Goal: Transaction & Acquisition: Book appointment/travel/reservation

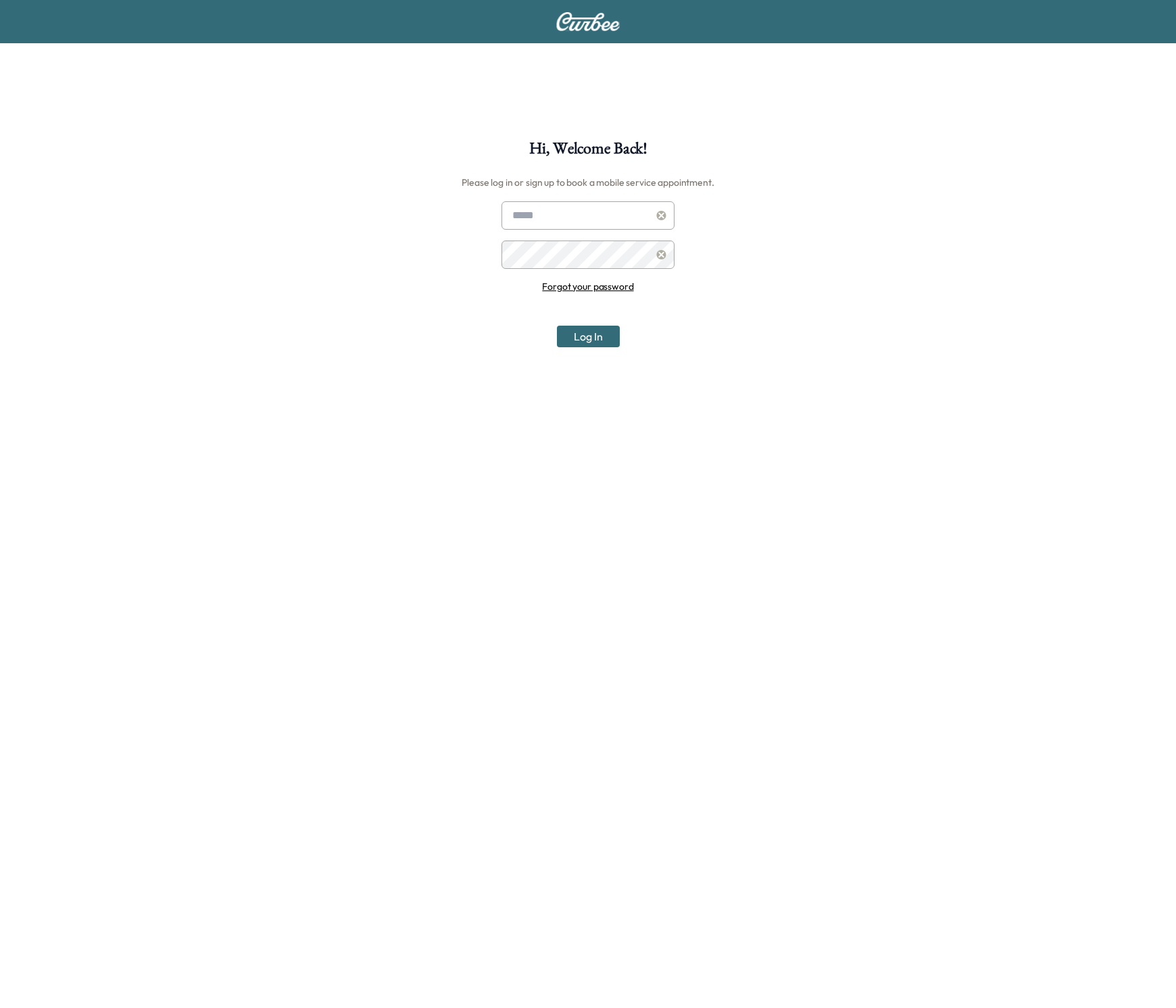
click at [582, 216] on input "text" at bounding box center [588, 215] width 173 height 28
type input "**********"
click at [588, 336] on button "Log In" at bounding box center [588, 336] width 63 height 22
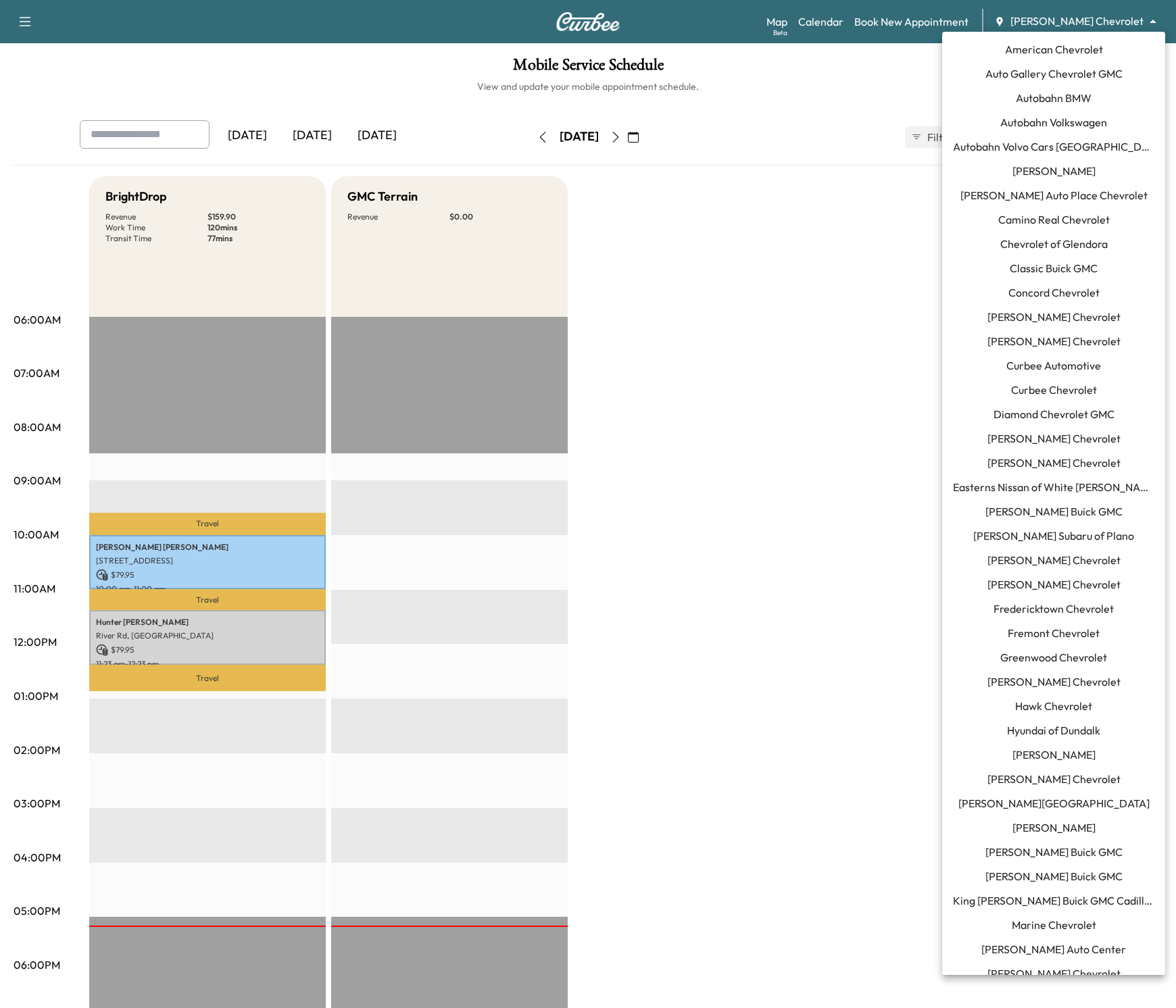
click at [1075, 17] on body "Support Log Out Map Beta Calendar Book New Appointment [PERSON_NAME] Chevrolet …" at bounding box center [588, 504] width 1176 height 1008
click at [1015, 386] on span "Curbee Chevrolet" at bounding box center [1054, 390] width 86 height 17
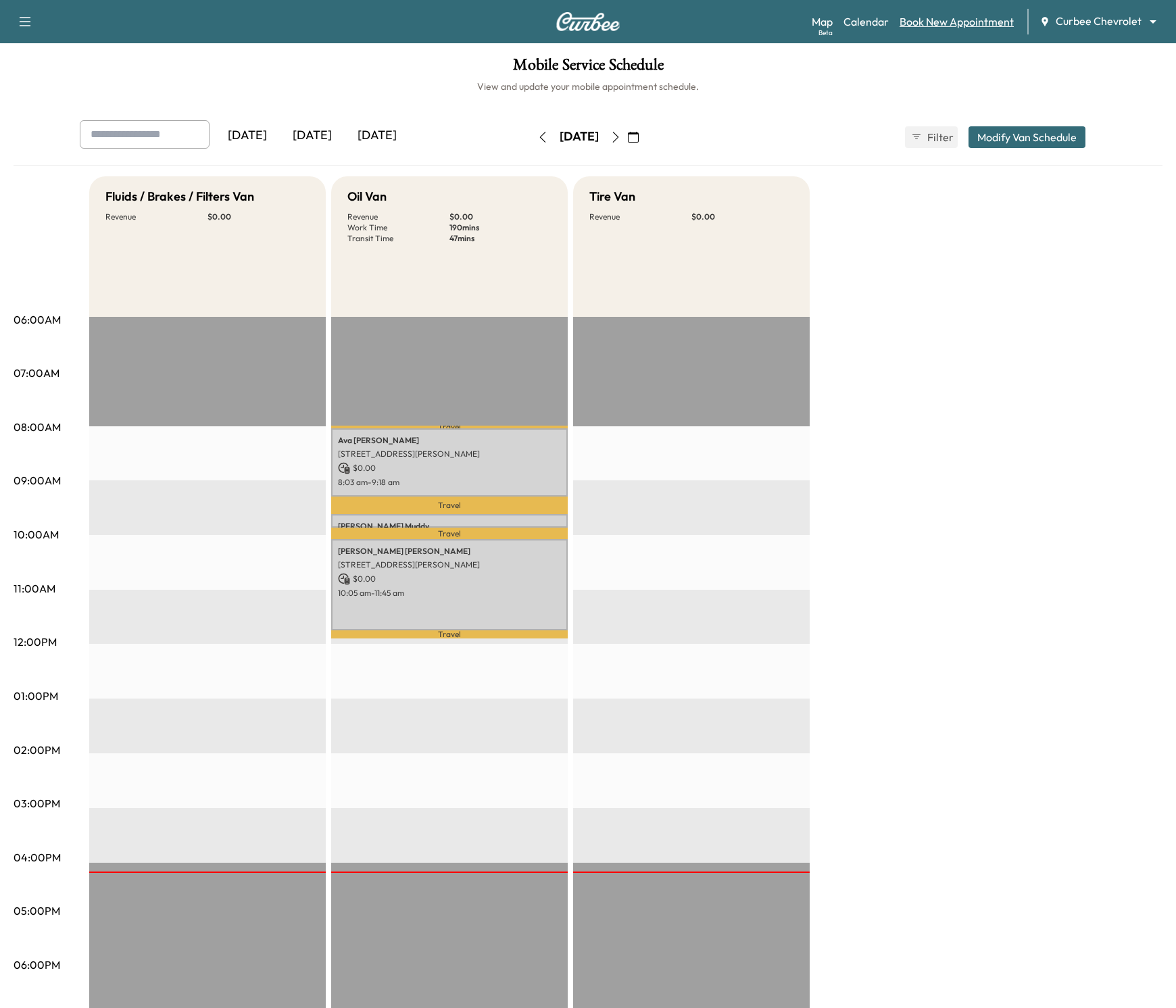
click at [939, 17] on link "Book New Appointment" at bounding box center [956, 21] width 115 height 17
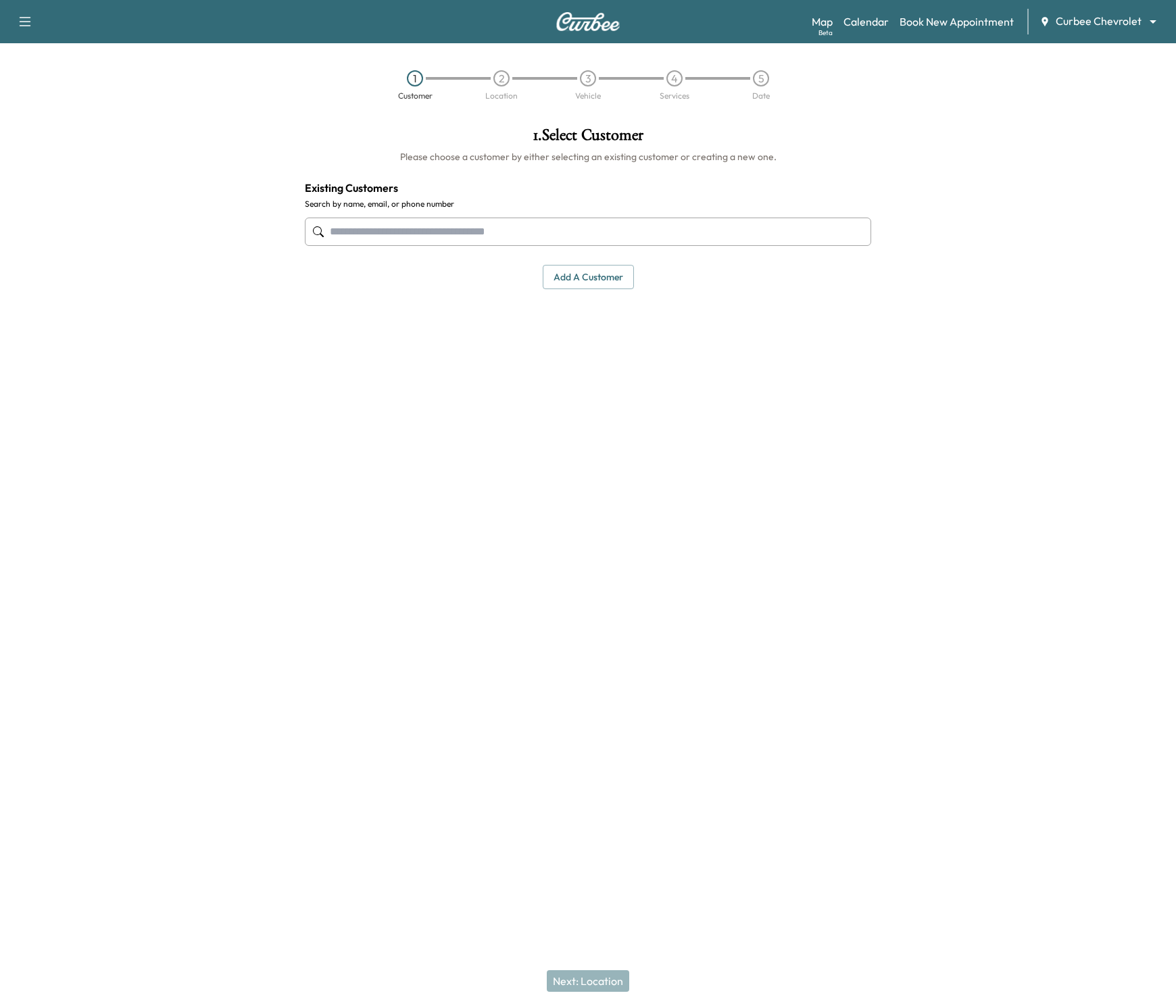
click at [361, 218] on input "text" at bounding box center [588, 232] width 567 height 28
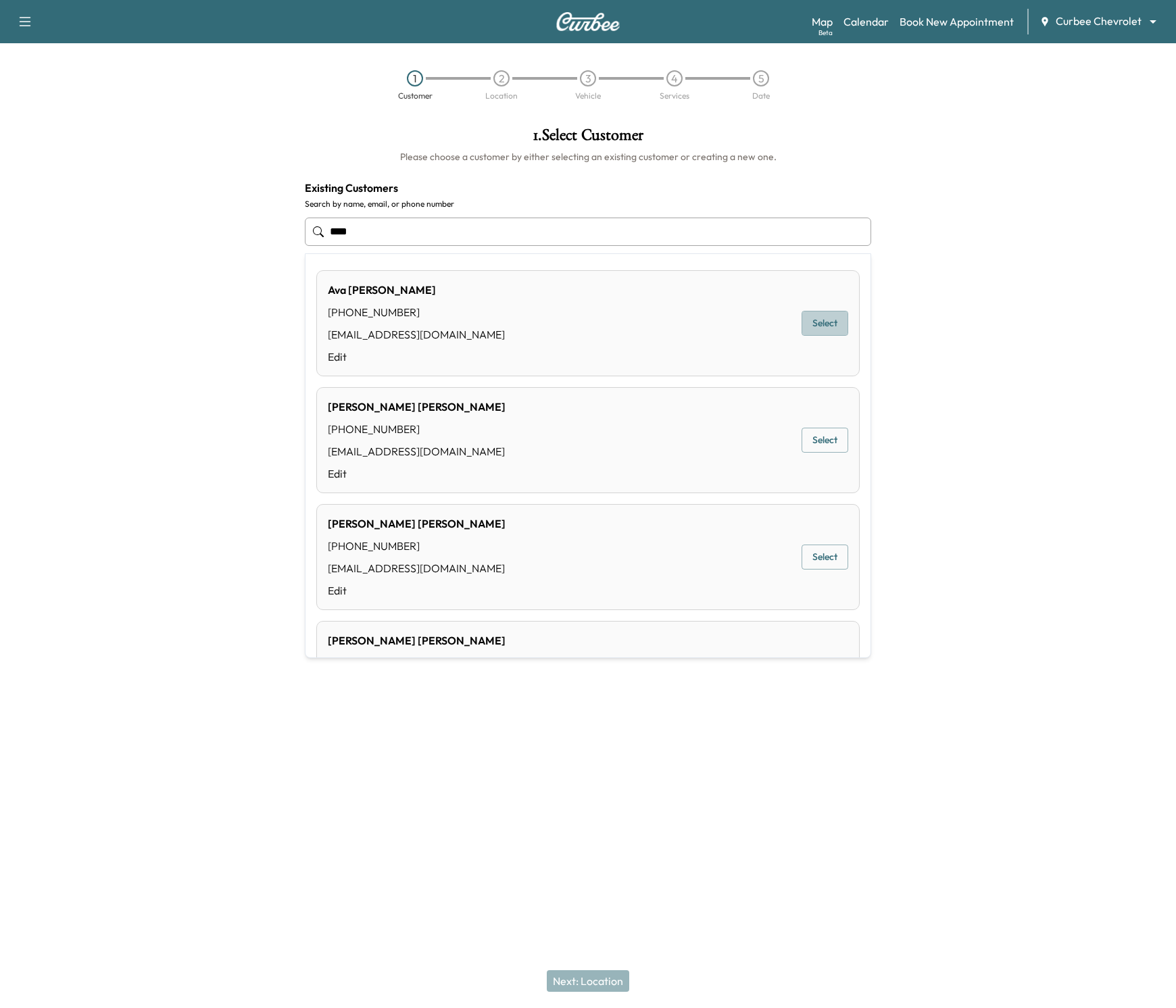
click at [830, 326] on button "Select" at bounding box center [824, 323] width 46 height 25
type input "********"
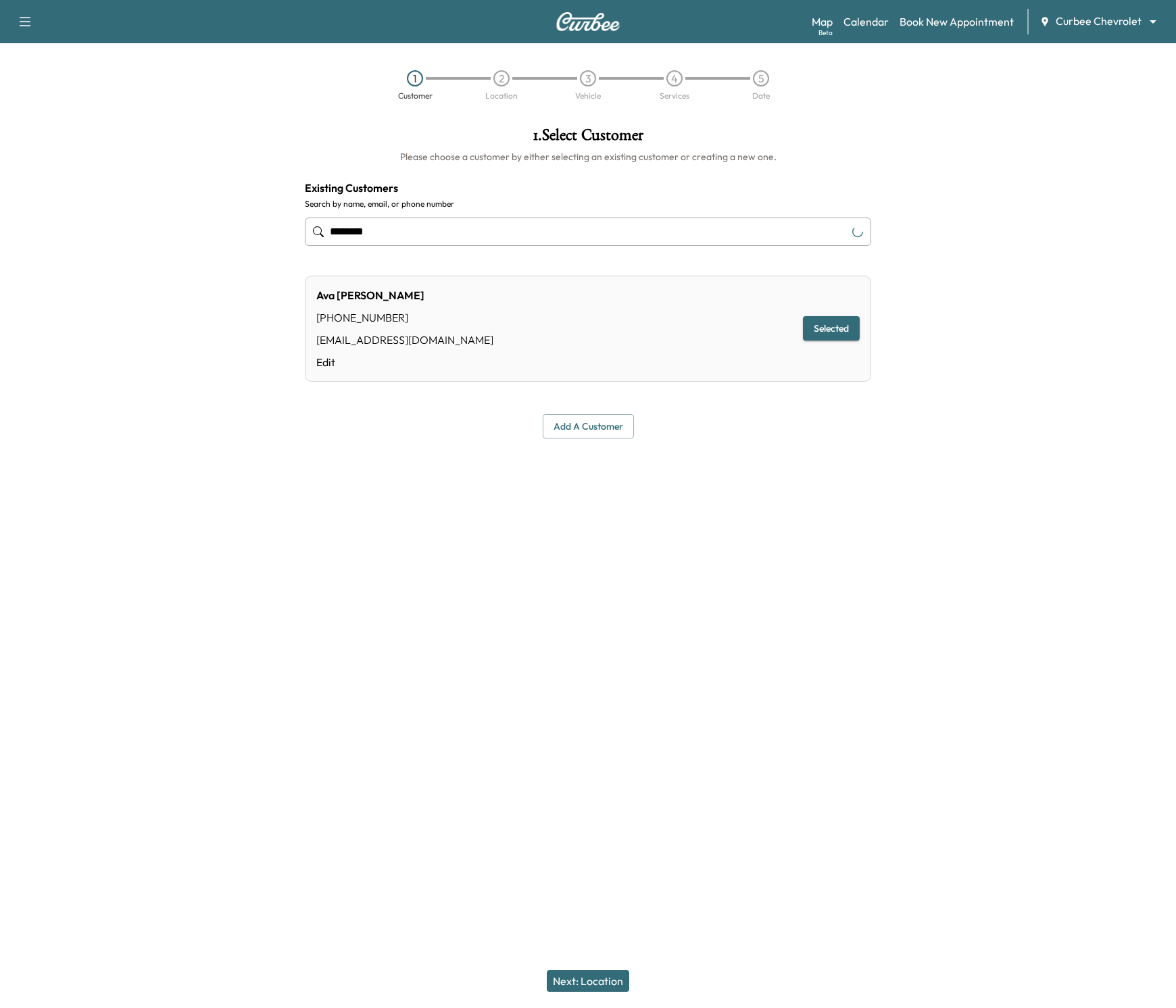
click at [596, 979] on button "Next: Location" at bounding box center [588, 981] width 82 height 22
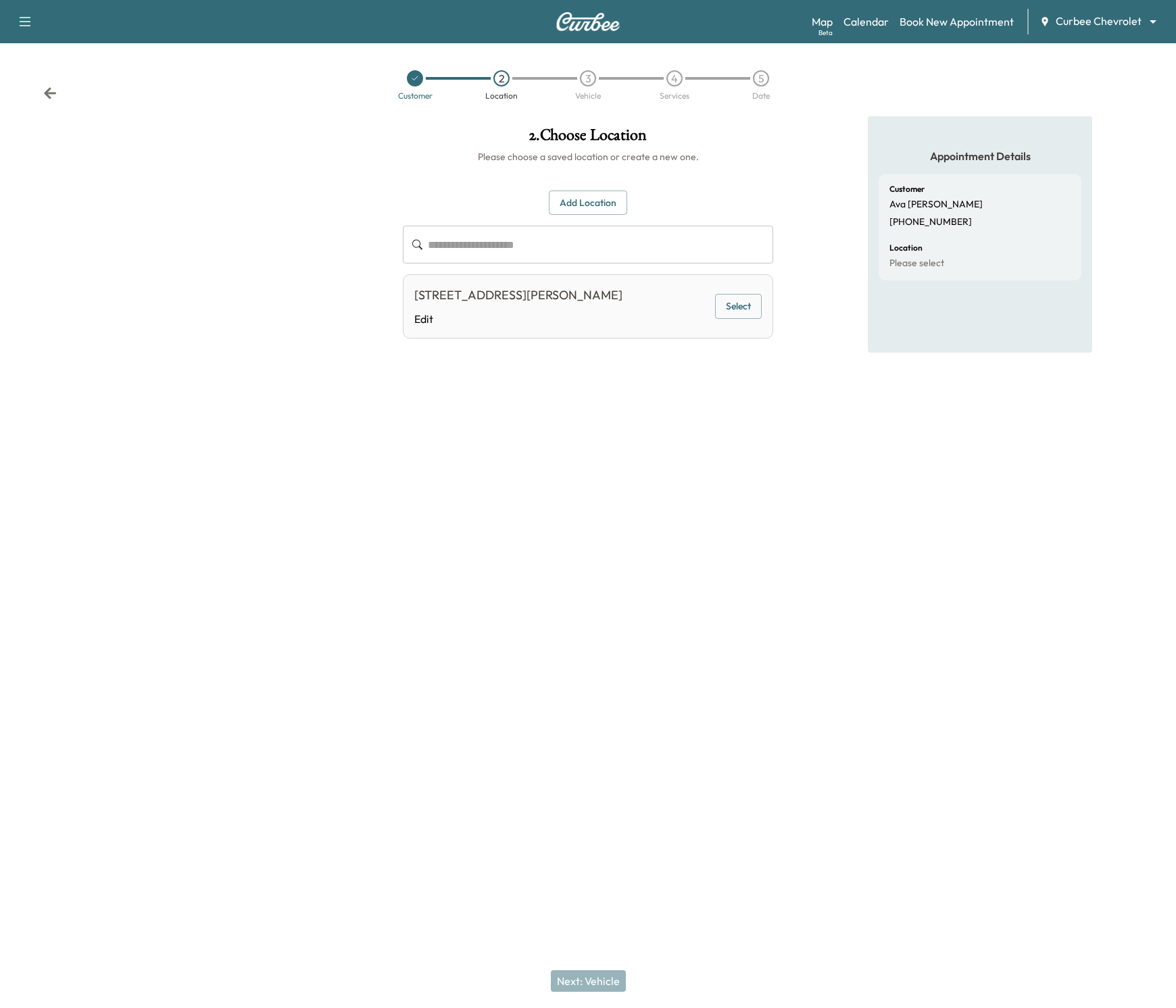
click at [737, 293] on div "[STREET_ADDRESS] Edit Select" at bounding box center [588, 306] width 370 height 64
click at [733, 302] on button "Select" at bounding box center [738, 306] width 46 height 25
click at [585, 978] on button "Next: Vehicle" at bounding box center [588, 981] width 75 height 22
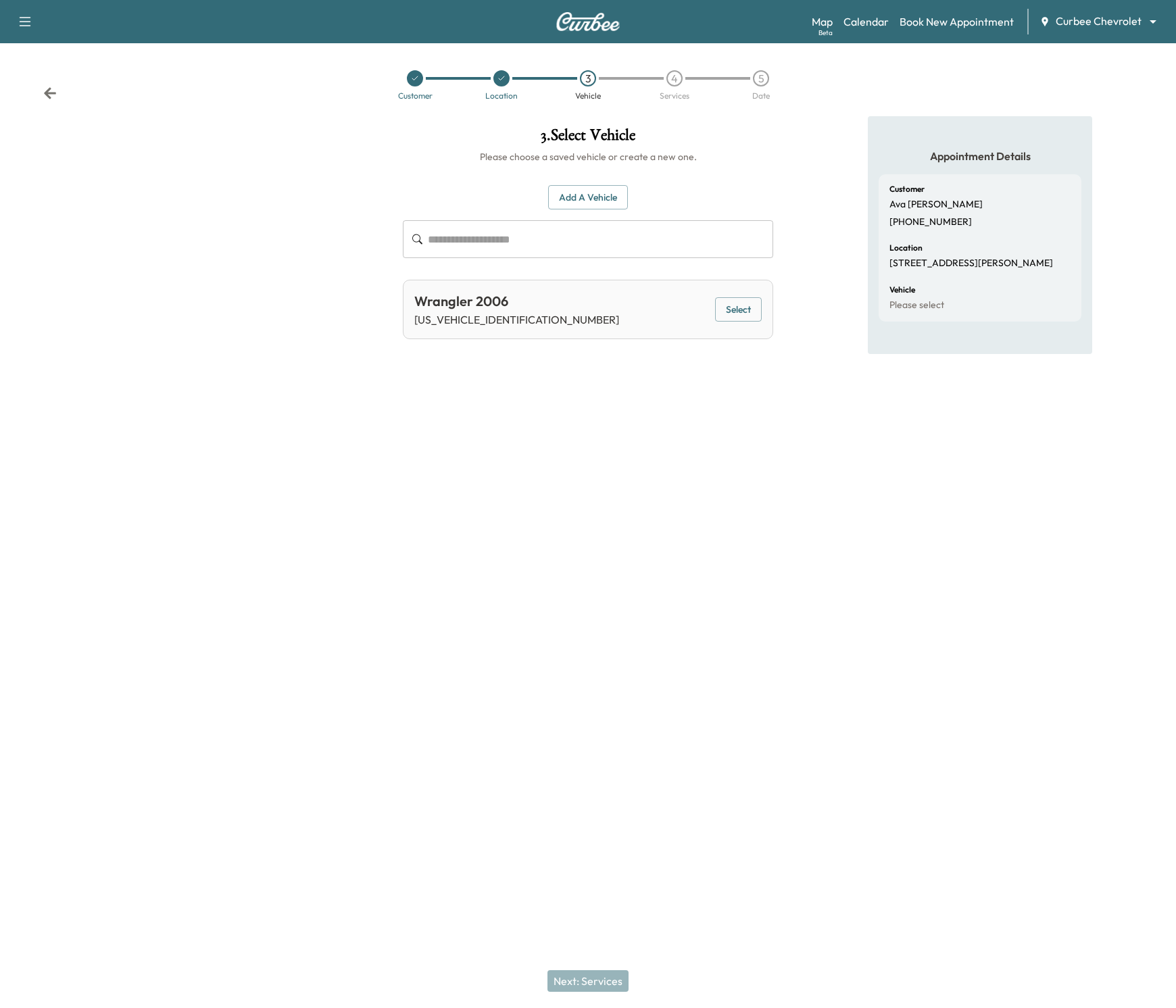
drag, startPoint x: 539, startPoint y: 900, endPoint x: 542, endPoint y: 388, distance: 512.0
click at [542, 388] on div "3 . Select Vehicle Please choose a saved vehicle or create a new one. Add a Veh…" at bounding box center [588, 368] width 392 height 504
click at [739, 316] on button "Select" at bounding box center [738, 309] width 46 height 25
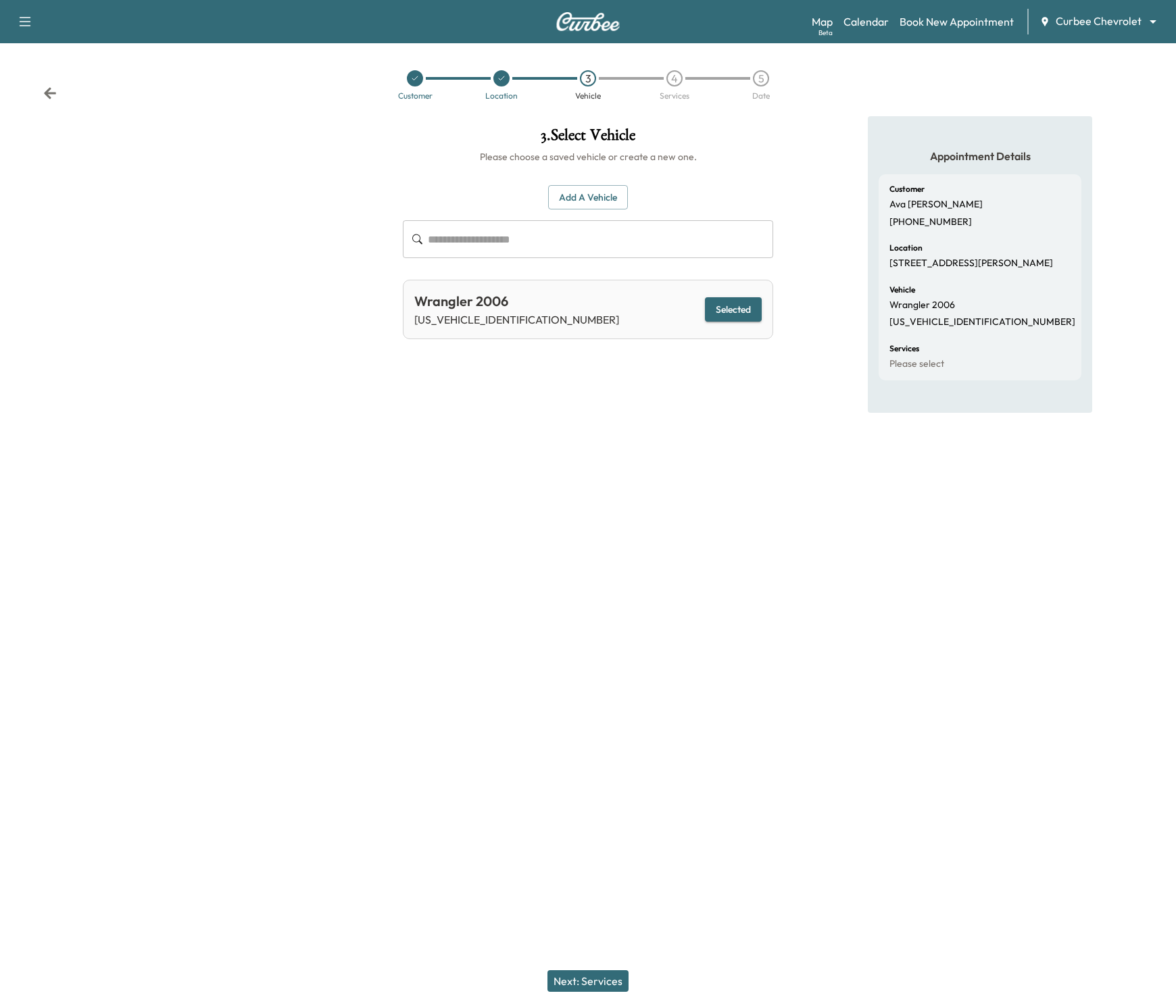
click at [587, 979] on button "Next: Services" at bounding box center [588, 981] width 81 height 22
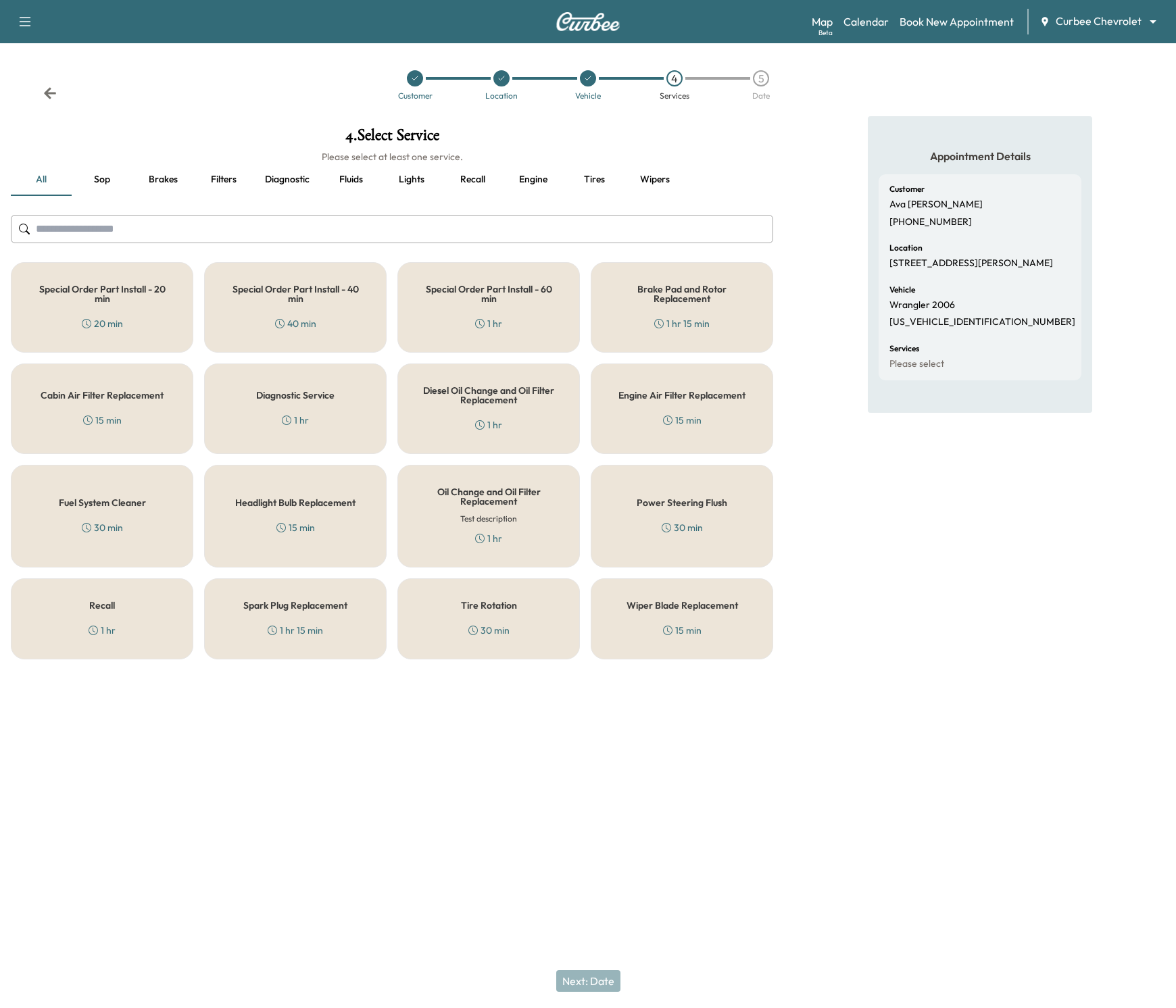
click at [887, 323] on div "Customer [PERSON_NAME] [PHONE_NUMBER] Location [STREET_ADDRESS] Vehicle Wrangle…" at bounding box center [980, 277] width 203 height 206
drag, startPoint x: 890, startPoint y: 319, endPoint x: 980, endPoint y: 314, distance: 90.1
click at [980, 314] on div "Vehicle Wrangler 2006 [US_VEHICLE_IDENTIFICATION_NUMBER]" at bounding box center [979, 307] width 181 height 43
click at [470, 181] on button "Recall" at bounding box center [472, 179] width 61 height 32
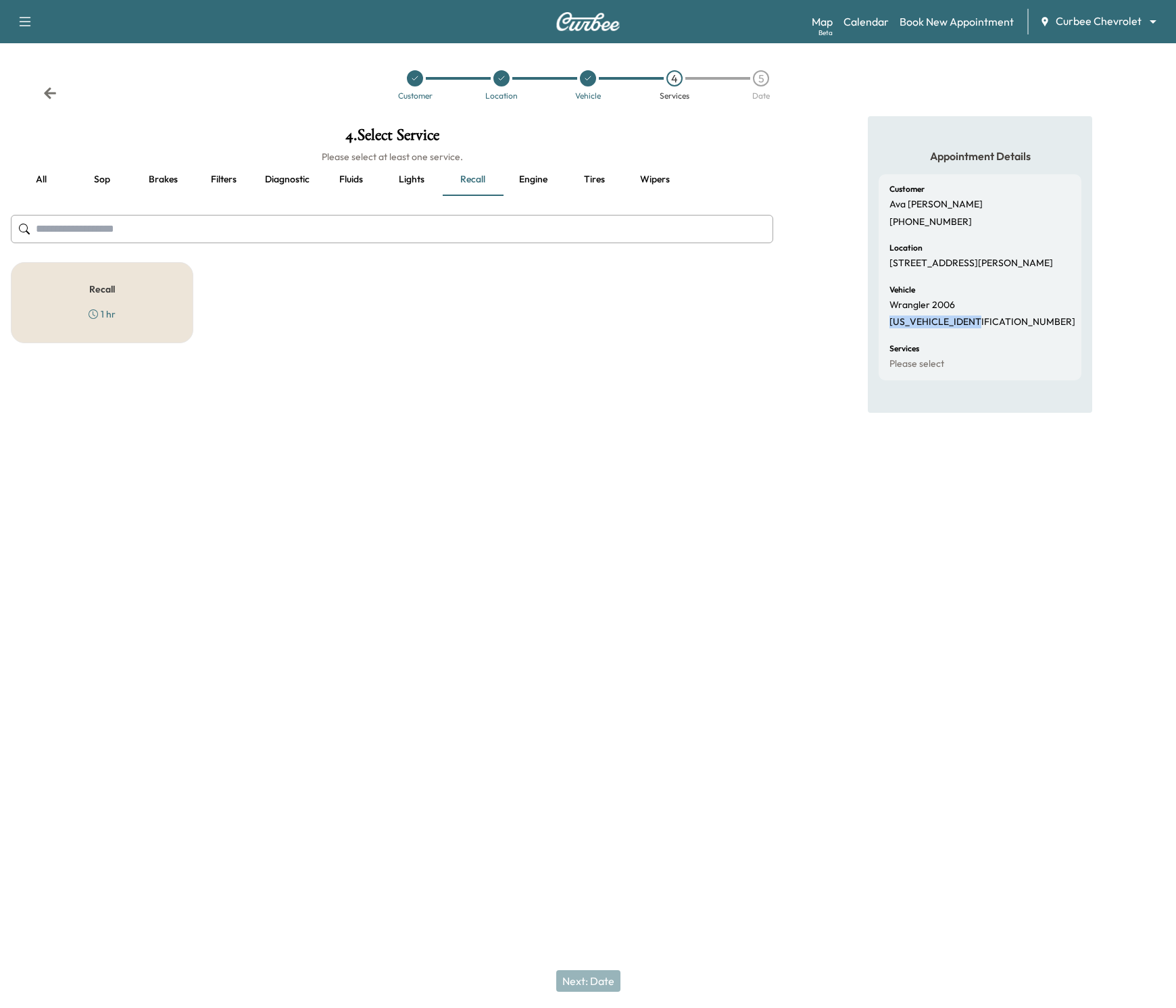
click at [540, 170] on button "Engine" at bounding box center [533, 179] width 61 height 32
click at [416, 176] on button "Lights" at bounding box center [412, 179] width 61 height 32
click at [504, 174] on button "Engine" at bounding box center [533, 179] width 61 height 32
click at [599, 177] on button "Tires" at bounding box center [594, 179] width 61 height 32
click at [522, 176] on button "Engine" at bounding box center [533, 179] width 61 height 32
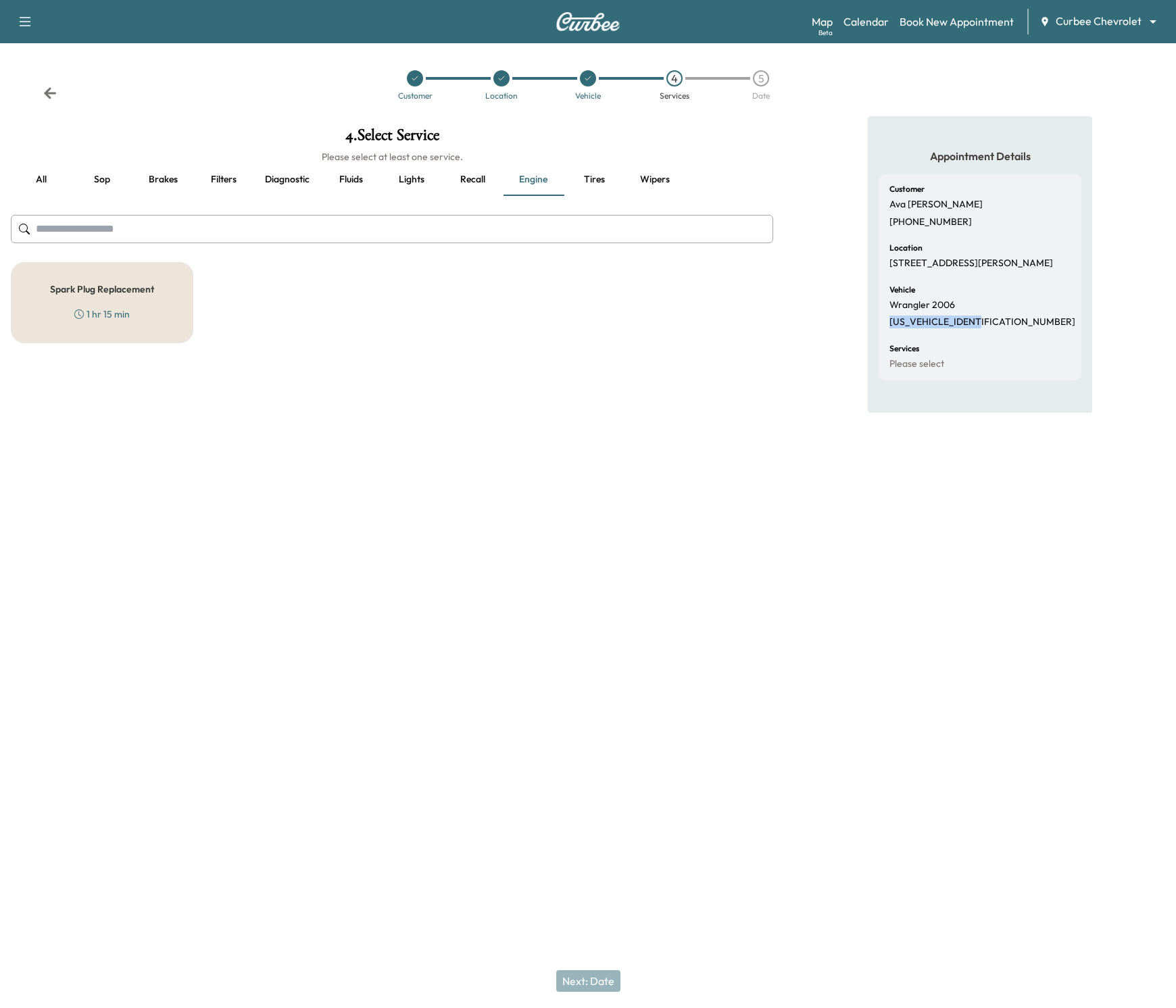
click at [593, 181] on button "Tires" at bounding box center [594, 179] width 61 height 32
click at [486, 197] on div "4 . Select Service Please select at least one service. all Sop Brakes Filters D…" at bounding box center [392, 235] width 783 height 238
click at [460, 179] on button "Recall" at bounding box center [472, 179] width 61 height 32
click at [419, 181] on button "Lights" at bounding box center [412, 179] width 61 height 32
click at [344, 177] on button "Fluids" at bounding box center [351, 179] width 61 height 32
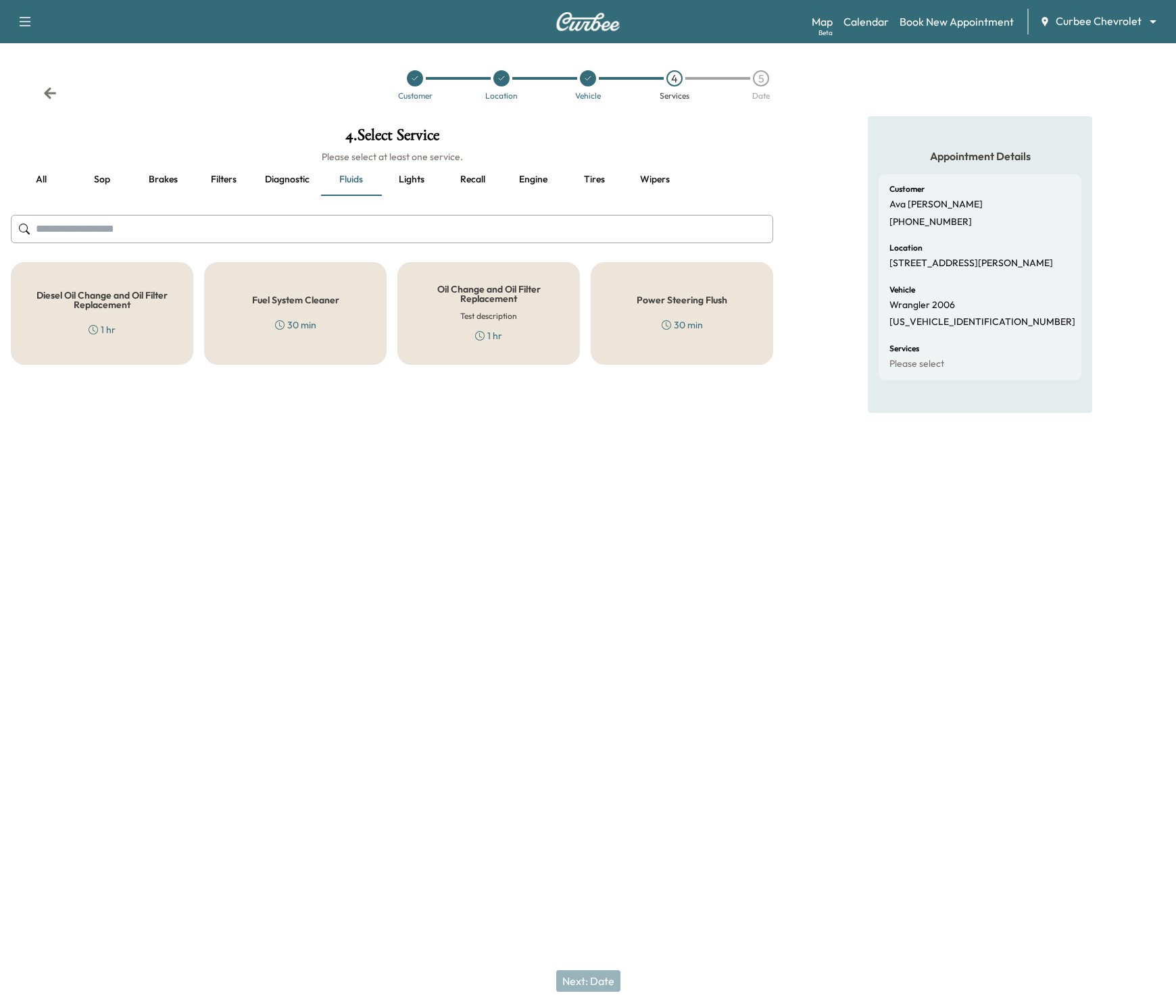
click at [511, 180] on button "Engine" at bounding box center [533, 179] width 61 height 32
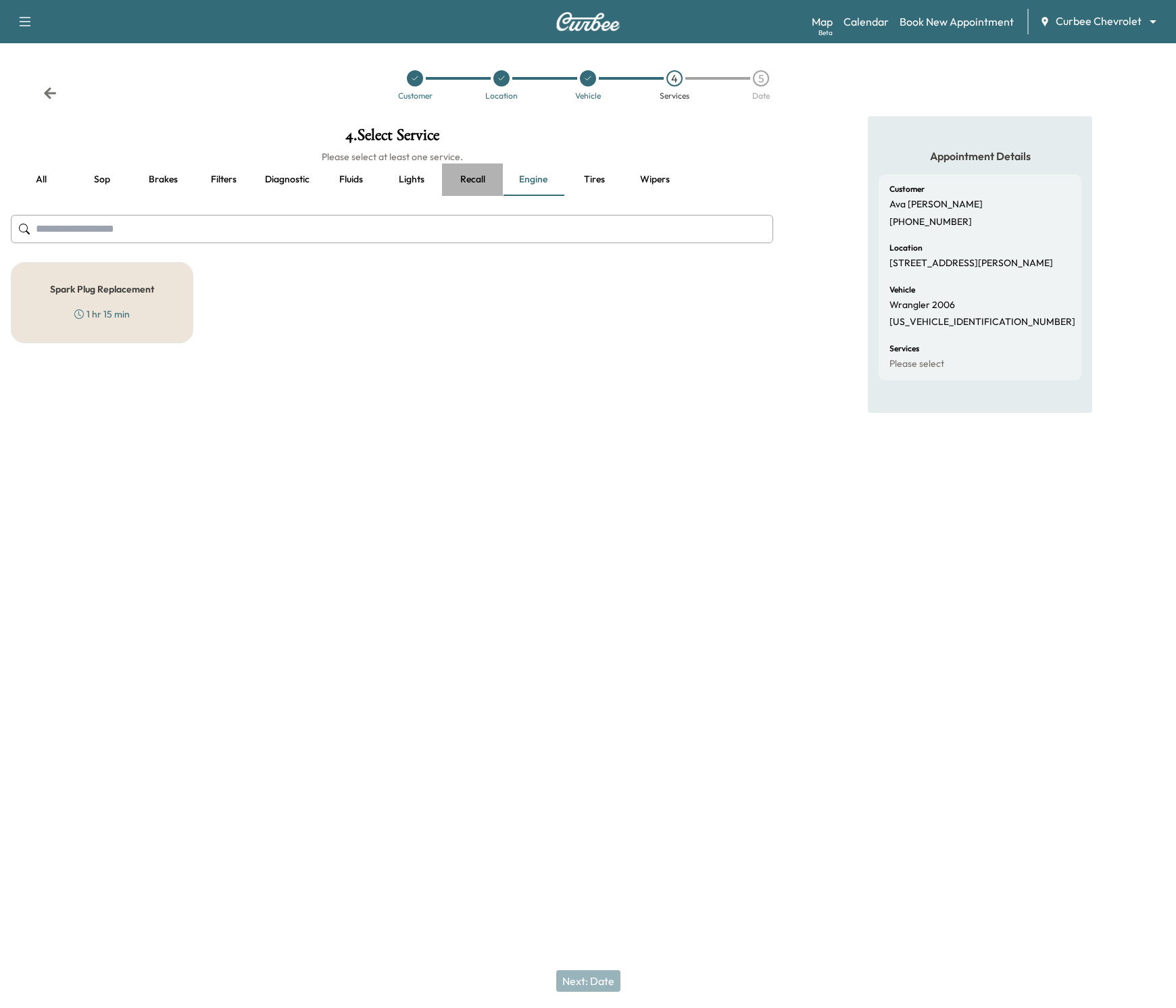
click at [472, 180] on button "Recall" at bounding box center [472, 179] width 61 height 32
click at [457, 178] on button "Recall" at bounding box center [472, 179] width 61 height 32
click at [482, 184] on button "Recall" at bounding box center [472, 179] width 61 height 32
click at [117, 302] on div "Recall 1 hr" at bounding box center [101, 302] width 183 height 81
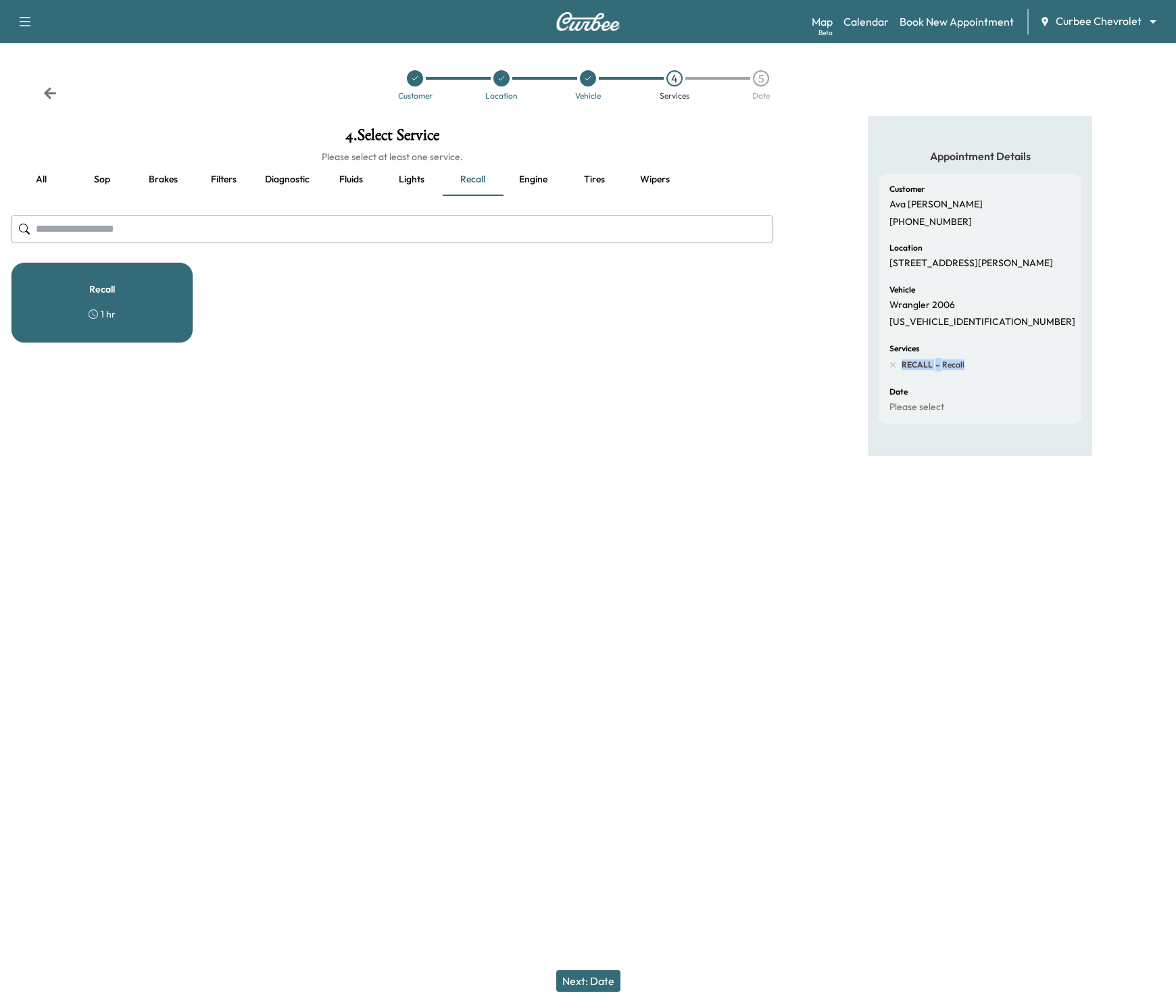
drag, startPoint x: 902, startPoint y: 365, endPoint x: 965, endPoint y: 365, distance: 63.0
click at [965, 365] on div "Services RECALL - Recall" at bounding box center [979, 358] width 181 height 27
click at [152, 450] on div "4 . Select Service Please select at least one service. all Sop Brakes Filters D…" at bounding box center [392, 368] width 783 height 504
drag, startPoint x: 118, startPoint y: 312, endPoint x: 87, endPoint y: 332, distance: 36.9
click at [87, 332] on div "Recall 1 hr" at bounding box center [101, 302] width 183 height 81
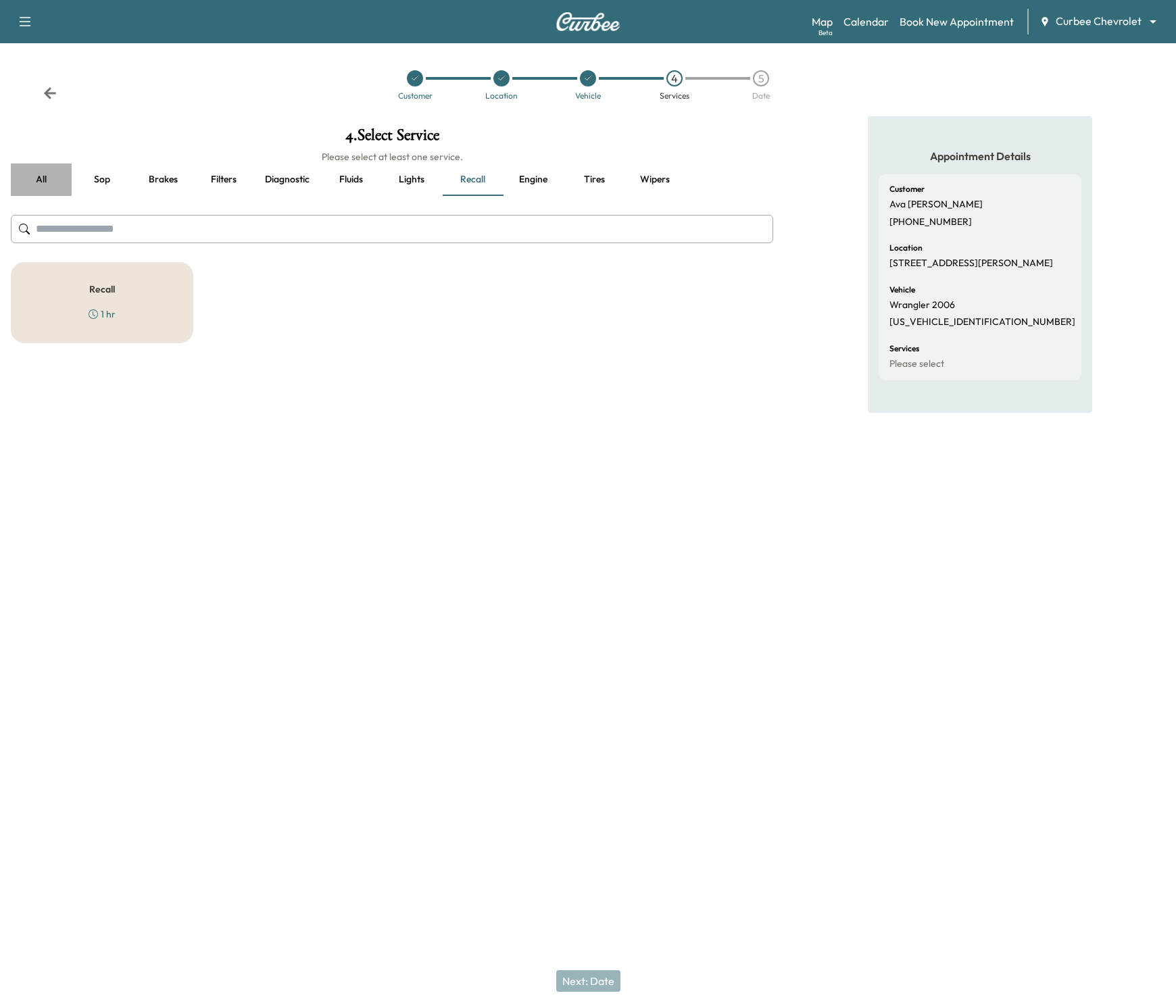
click at [34, 180] on button "all" at bounding box center [41, 179] width 61 height 32
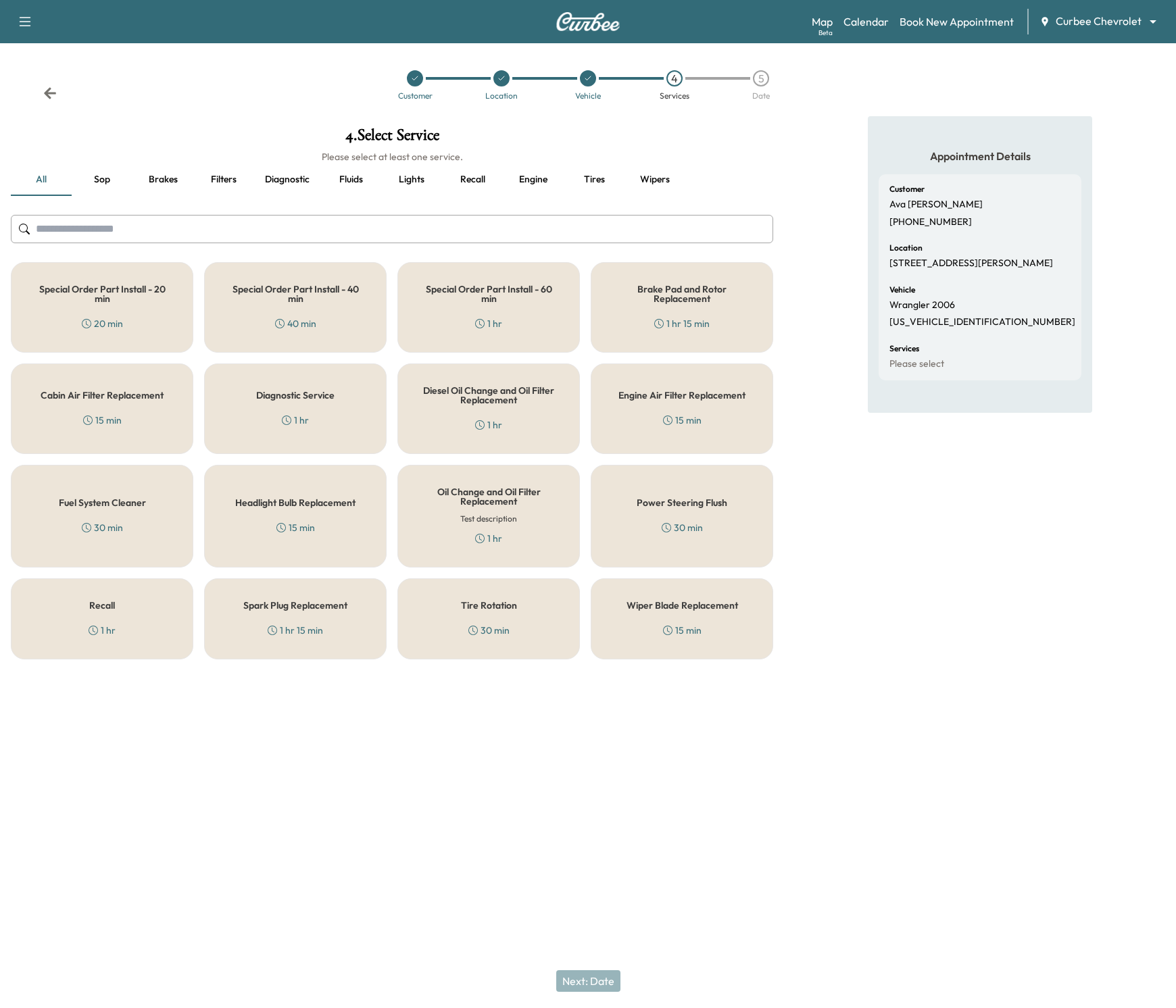
click at [581, 81] on div at bounding box center [588, 78] width 17 height 17
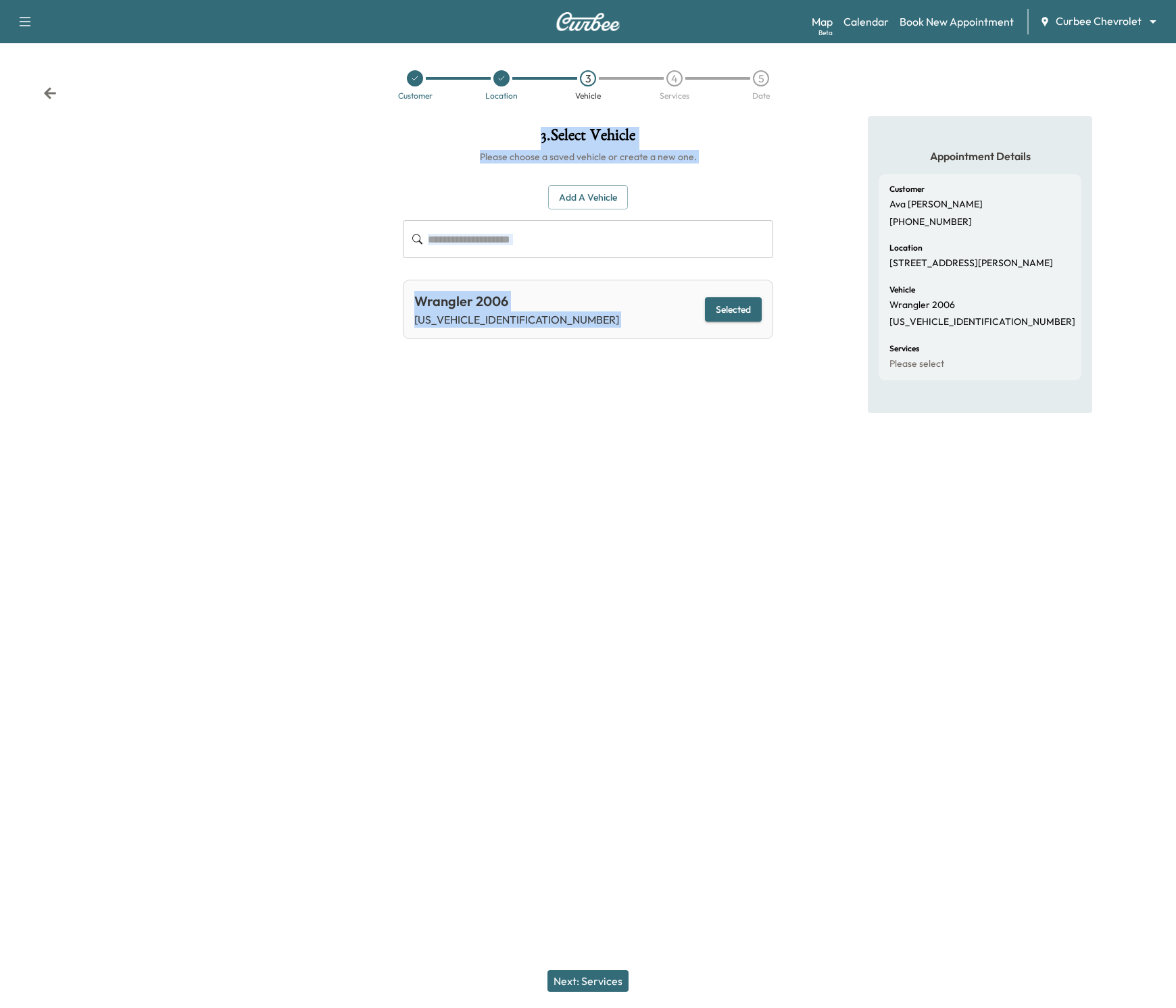
drag, startPoint x: 468, startPoint y: 309, endPoint x: 688, endPoint y: 403, distance: 239.2
click at [688, 403] on div "3 . Select Vehicle Please choose a saved vehicle or create a new one. Add a Veh…" at bounding box center [588, 368] width 1176 height 504
click at [315, 382] on div at bounding box center [196, 368] width 392 height 504
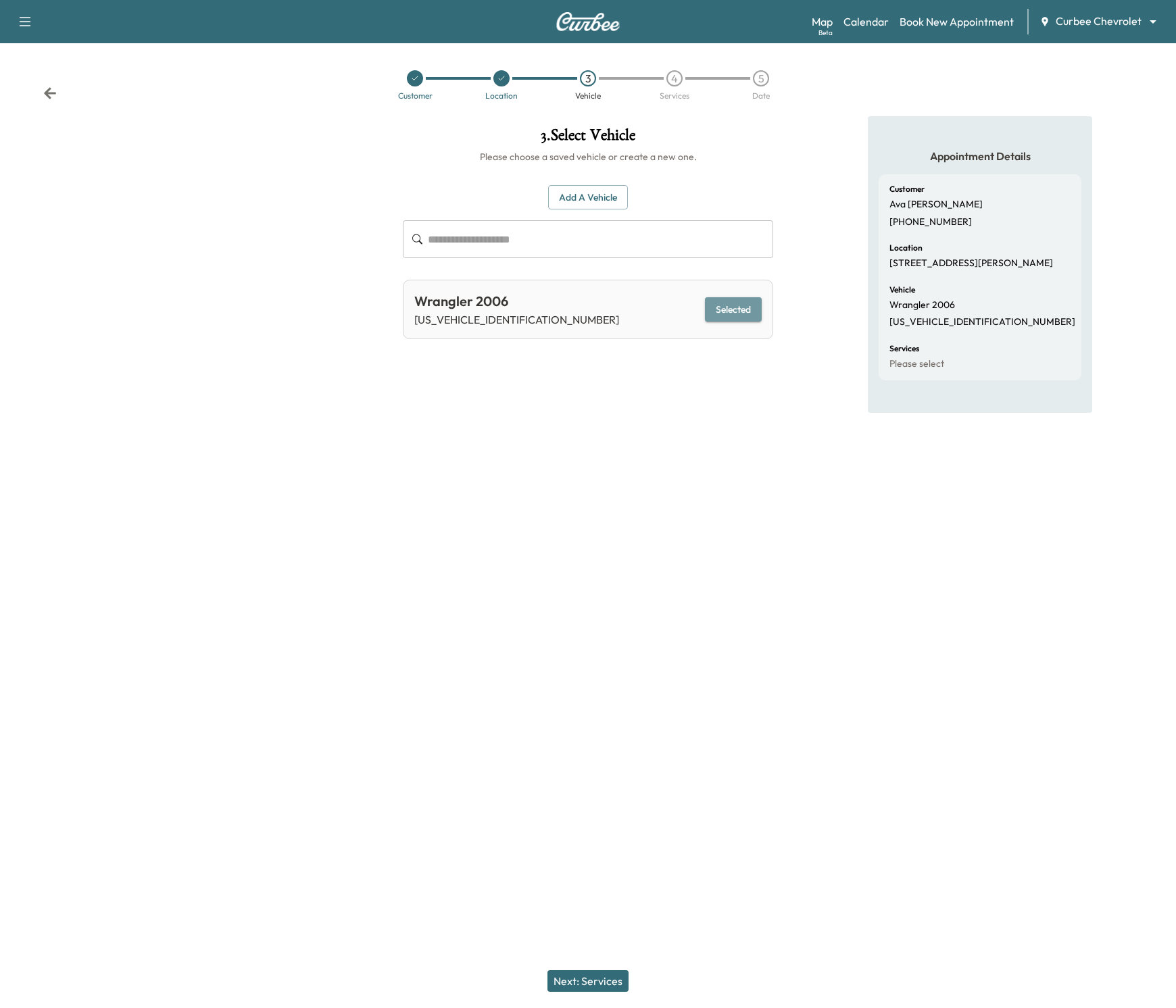
click at [727, 309] on button "Selected" at bounding box center [733, 309] width 57 height 25
click at [587, 984] on button "Next: Services" at bounding box center [588, 981] width 81 height 22
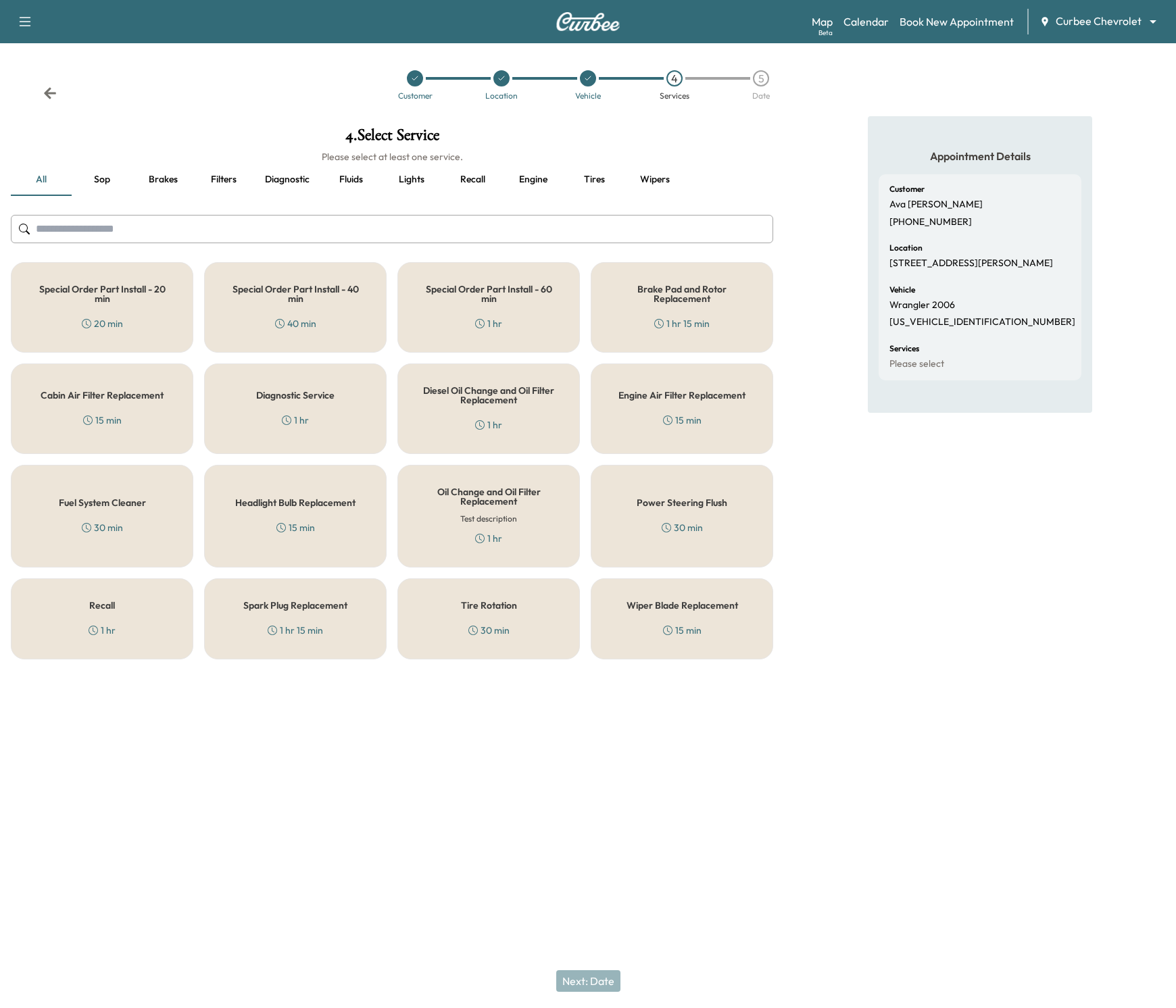
click at [589, 87] on div "Vehicle" at bounding box center [588, 85] width 87 height 30
click at [588, 81] on icon at bounding box center [588, 78] width 8 height 8
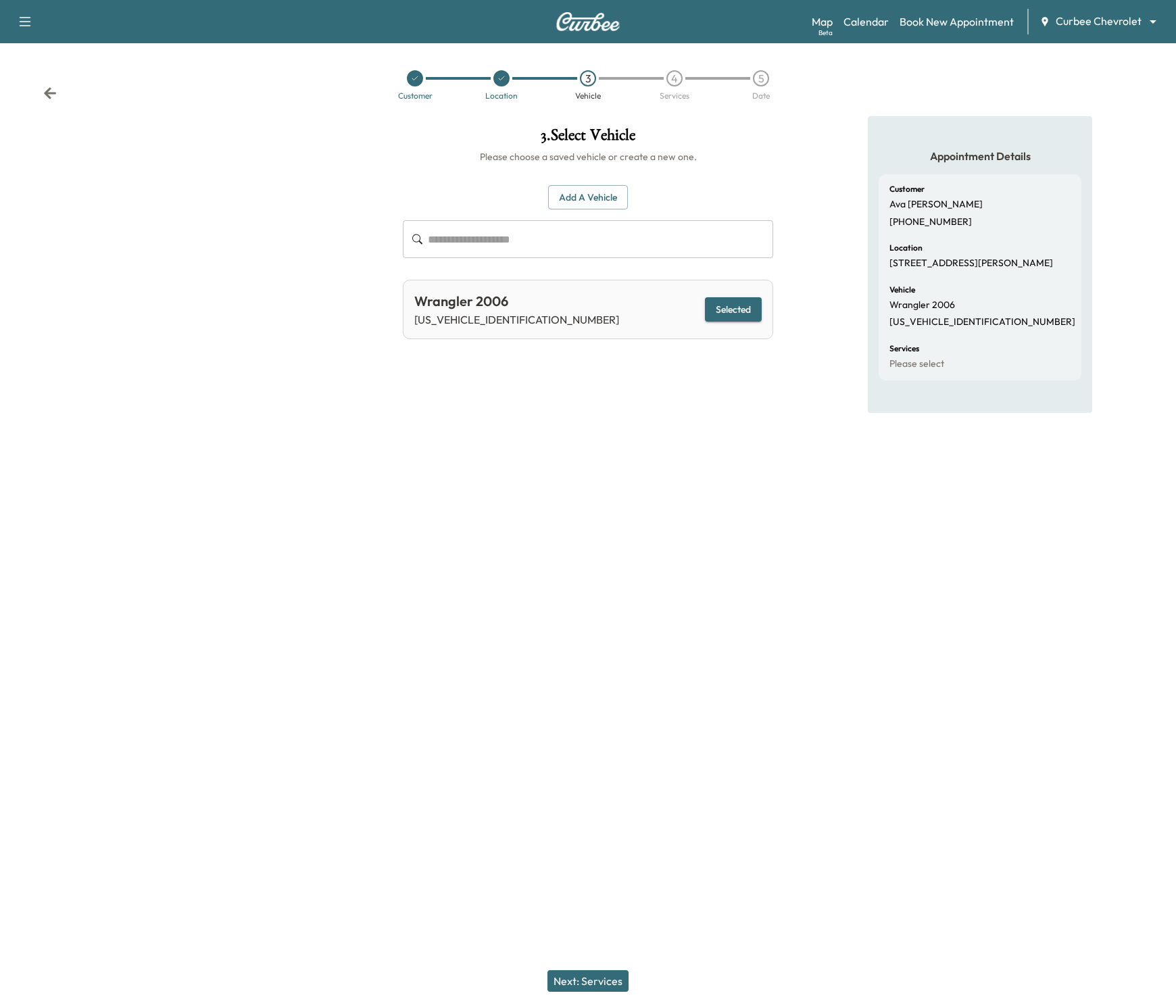
click at [583, 986] on button "Next: Services" at bounding box center [588, 981] width 81 height 22
